Goal: Find specific page/section: Find specific page/section

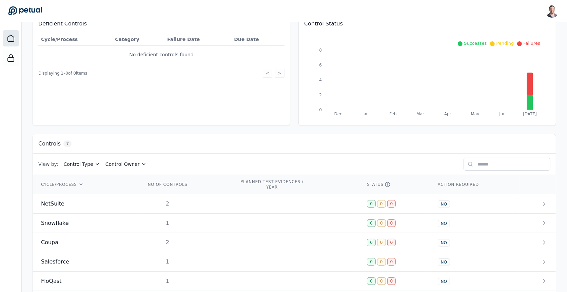
scroll to position [114, 0]
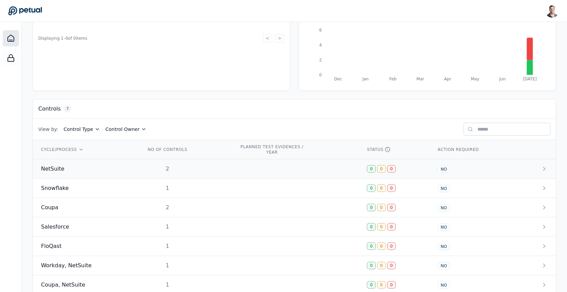
click at [197, 163] on td "2" at bounding box center [185, 168] width 94 height 19
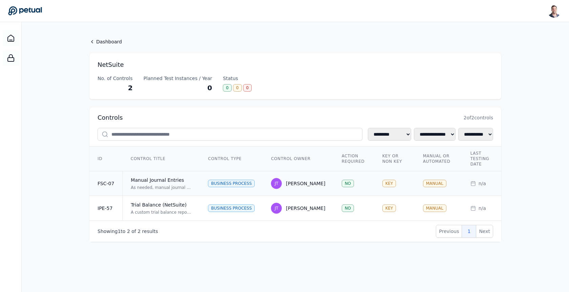
click at [192, 182] on div "Manual Journal Entries" at bounding box center [161, 180] width 61 height 7
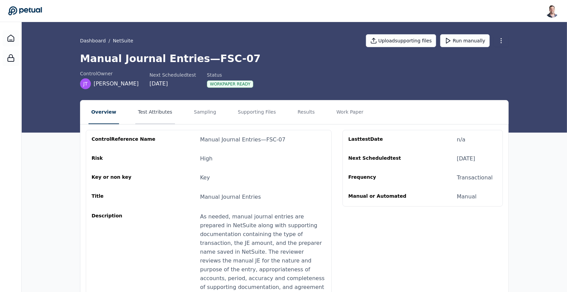
click at [158, 115] on button "Test Attributes" at bounding box center [155, 112] width 40 height 24
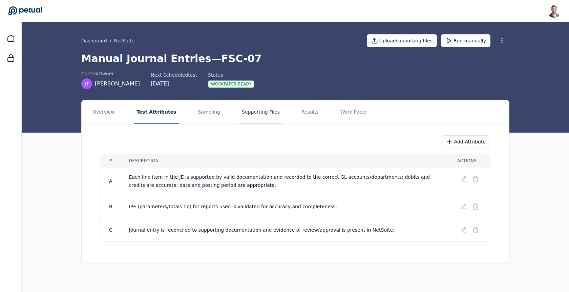
click at [247, 122] on button "Supporting Files" at bounding box center [260, 112] width 43 height 24
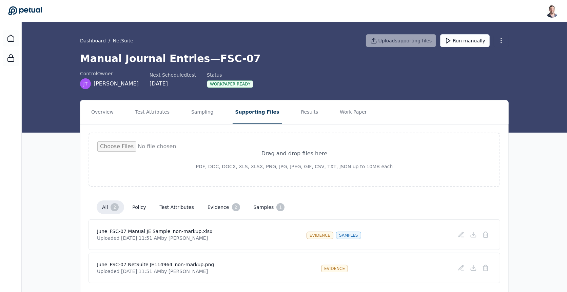
scroll to position [19, 0]
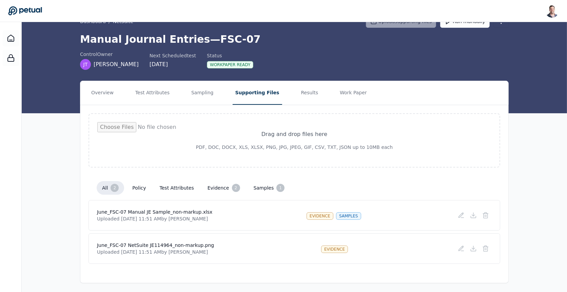
click at [64, 79] on div "Dashboard / NetSuite Upload supporting files Run manually Manual Journal Entrie…" at bounding box center [294, 58] width 545 height 111
